Goal: Check status: Check status

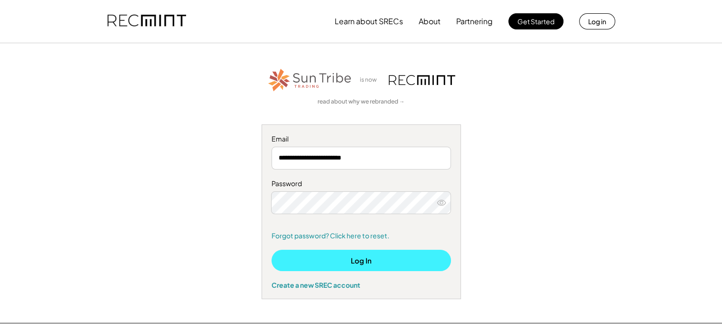
click at [364, 258] on button "Log In" at bounding box center [360, 260] width 179 height 21
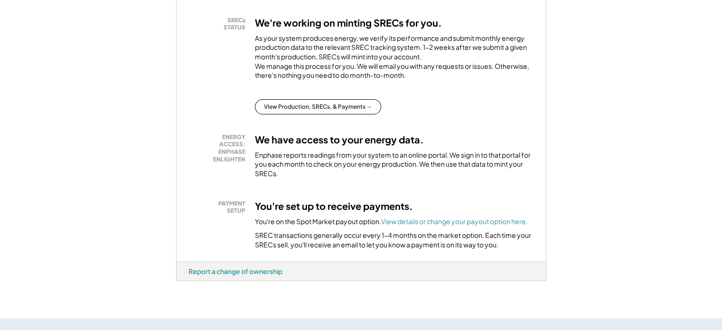
scroll to position [237, 0]
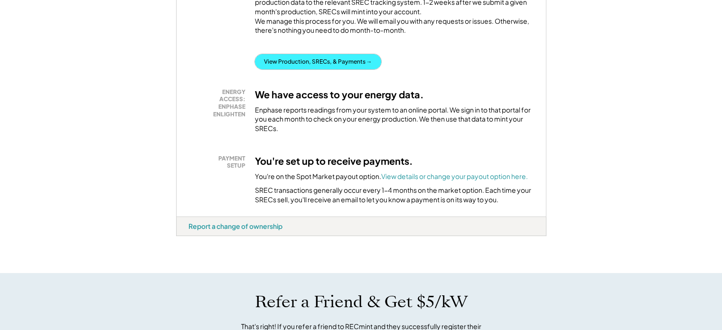
click at [298, 68] on button "View Production, SRECs, & Payments →" at bounding box center [318, 61] width 126 height 15
